Goal: Understand process/instructions: Learn how to perform a task or action

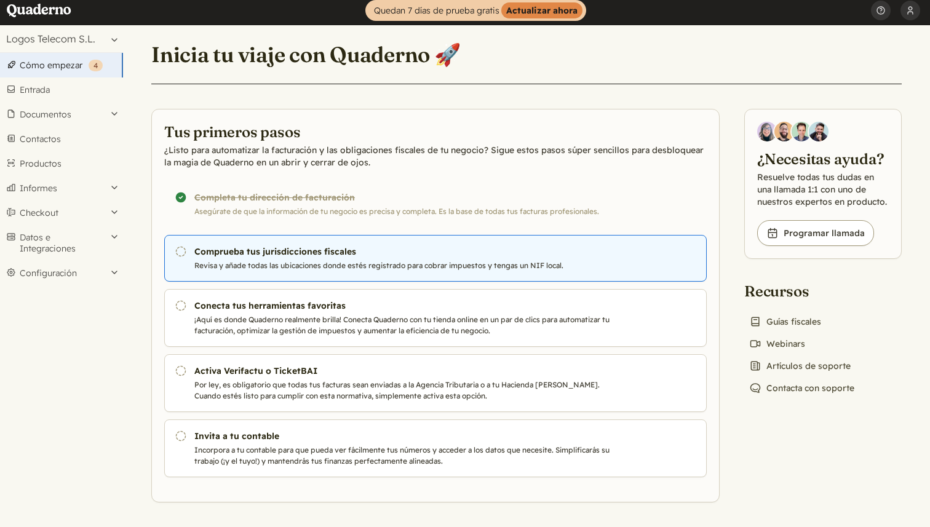
click at [288, 255] on h3 "Comprueba tus jurisdicciones fiscales" at bounding box center [403, 251] width 419 height 12
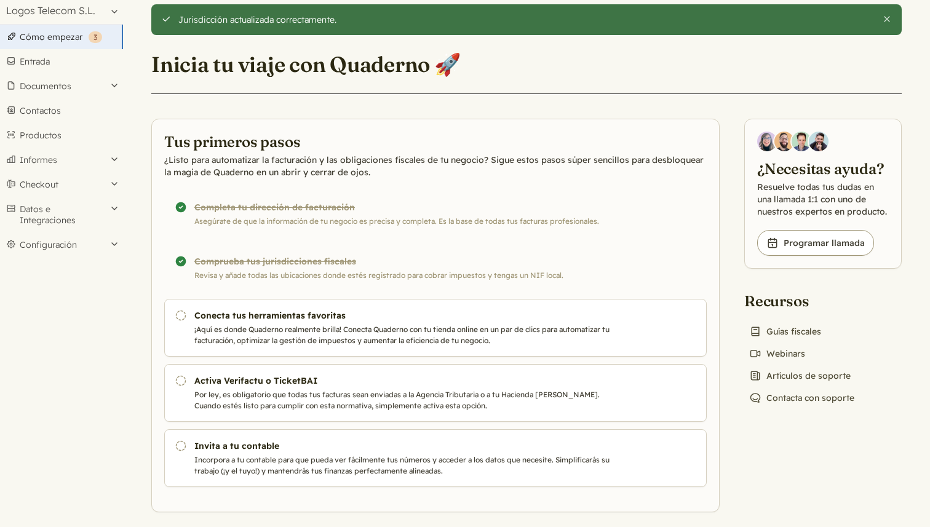
scroll to position [28, 0]
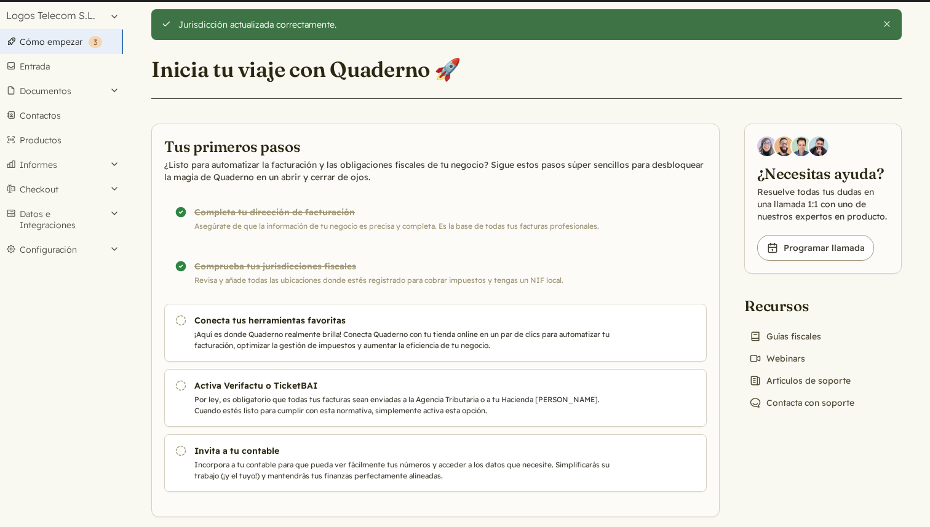
click at [307, 264] on div "¡Completado! Comprueba tus jurisdicciones fiscales Revisa y añade todas las ubi…" at bounding box center [435, 273] width 542 height 47
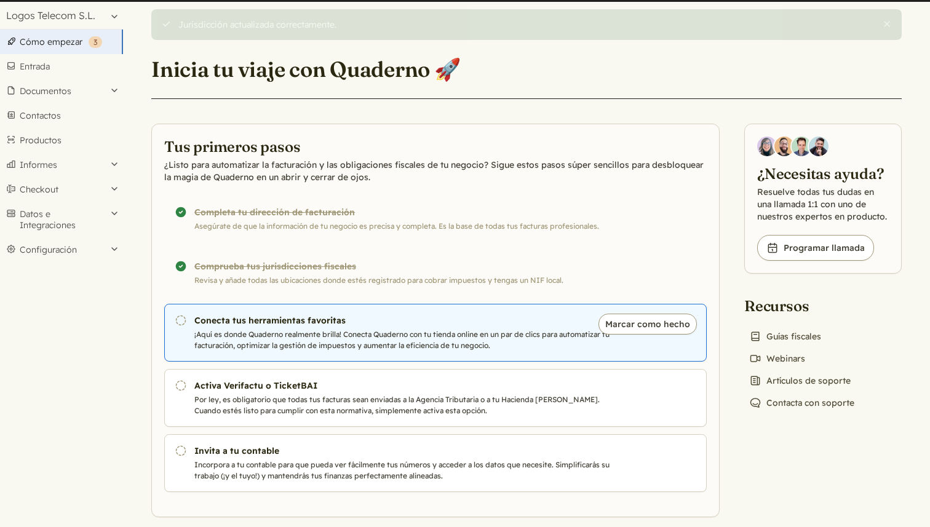
scroll to position [4, 0]
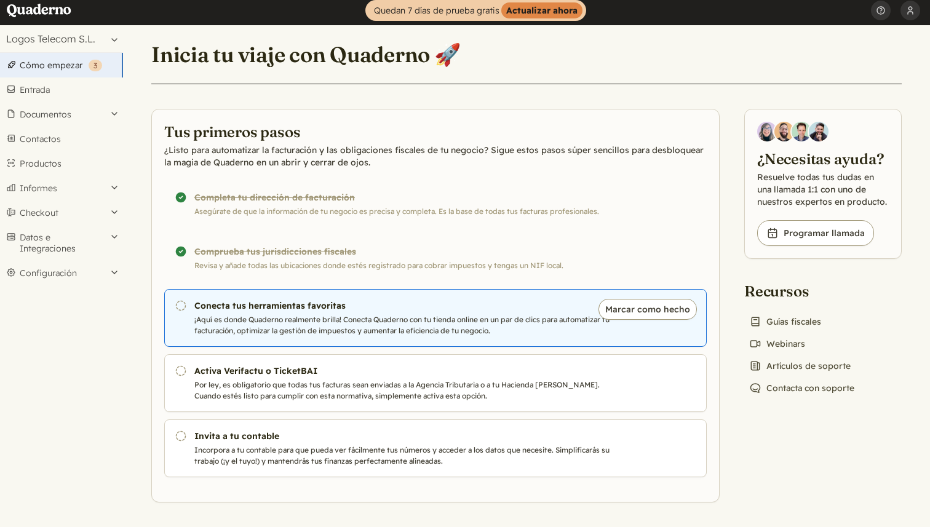
click at [360, 322] on p "¡Aquí es donde Quaderno realmente brilla! Conecta Quaderno con tu tienda online…" at bounding box center [403, 325] width 419 height 22
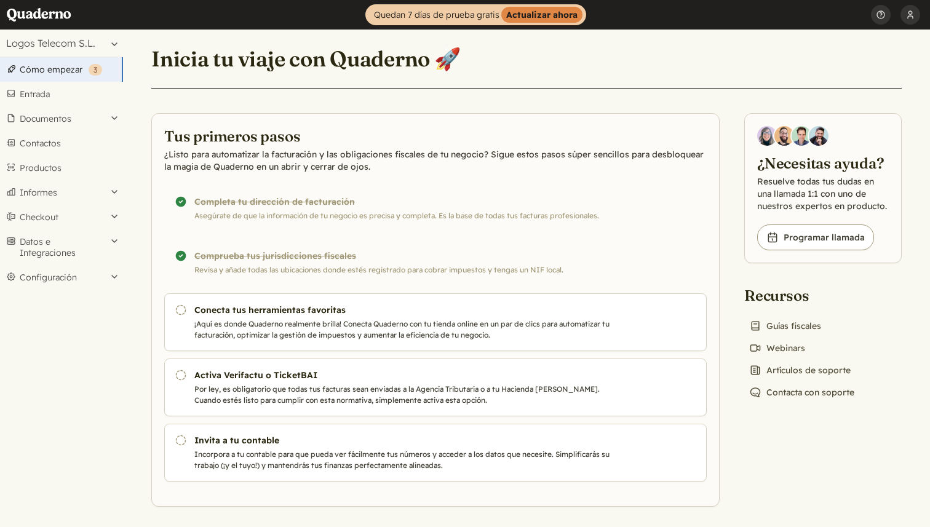
click at [242, 266] on div "¡Completado! Comprueba tus jurisdicciones fiscales Revisa y añade todas las ubi…" at bounding box center [435, 262] width 542 height 47
click at [60, 255] on button "Datos e Integraciones" at bounding box center [61, 247] width 123 height 36
click at [63, 334] on button "Configuración" at bounding box center [61, 335] width 123 height 25
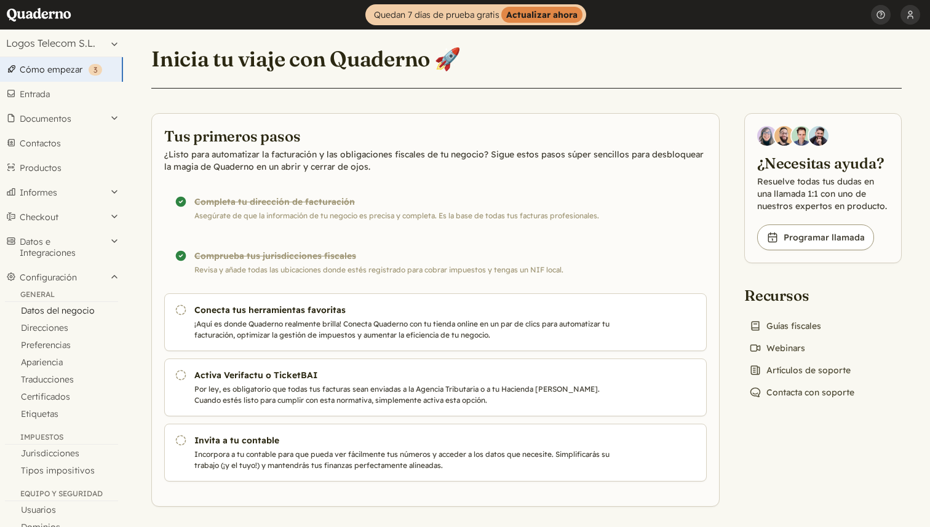
click at [66, 312] on link "Datos del negocio" at bounding box center [61, 310] width 123 height 17
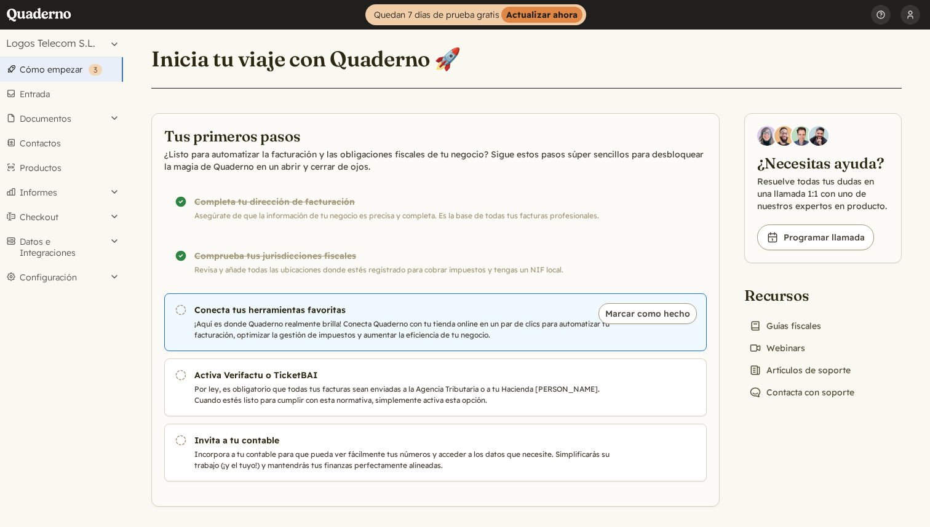
click at [300, 313] on h3 "Conecta tus herramientas favoritas" at bounding box center [403, 310] width 419 height 12
